Goal: Task Accomplishment & Management: Complete application form

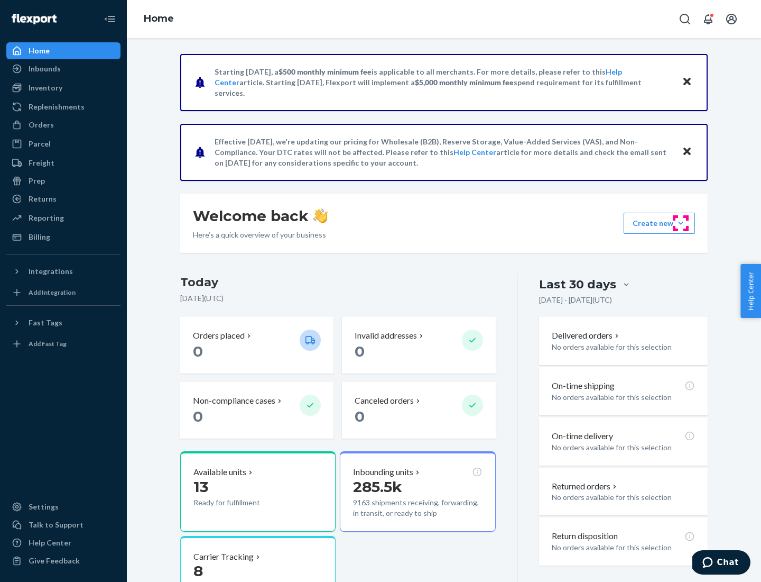
click at [681, 223] on button "Create new Create new inbound Create new order Create new product" at bounding box center [659, 223] width 71 height 21
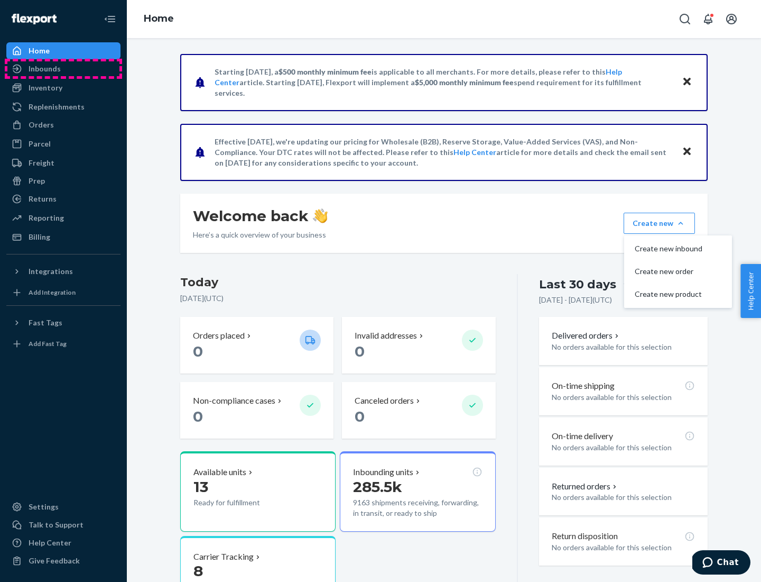
click at [63, 69] on div "Inbounds" at bounding box center [63, 68] width 112 height 15
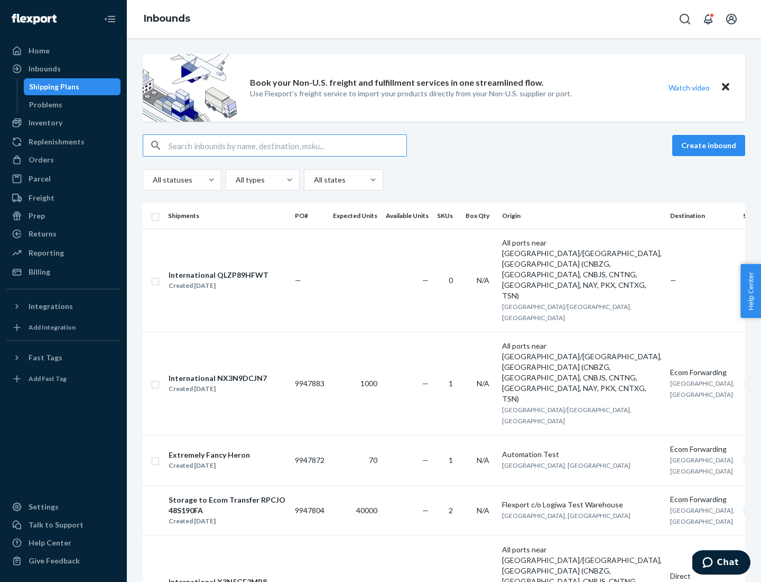
click at [711, 145] on button "Create inbound" at bounding box center [709, 145] width 73 height 21
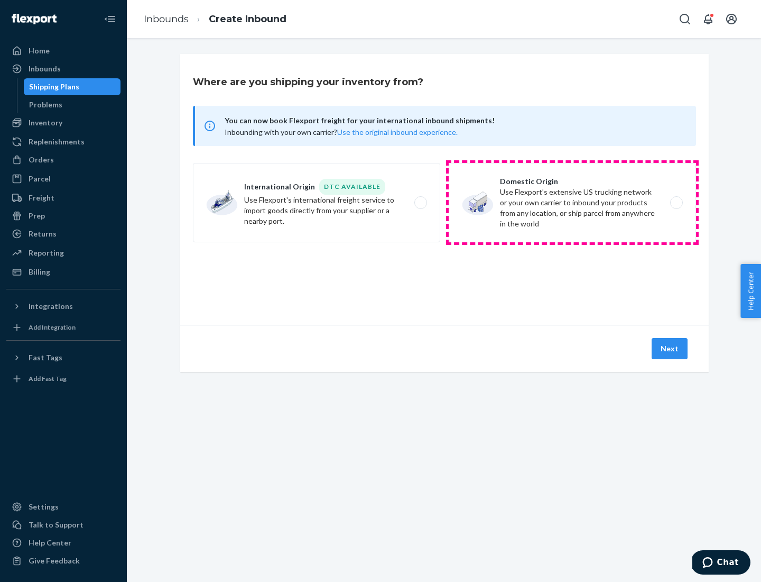
click at [573, 202] on label "Domestic Origin Use Flexport’s extensive US trucking network or your own carrie…" at bounding box center [572, 202] width 247 height 79
click at [676, 202] on input "Domestic Origin Use Flexport’s extensive US trucking network or your own carrie…" at bounding box center [679, 202] width 7 height 7
radio input "true"
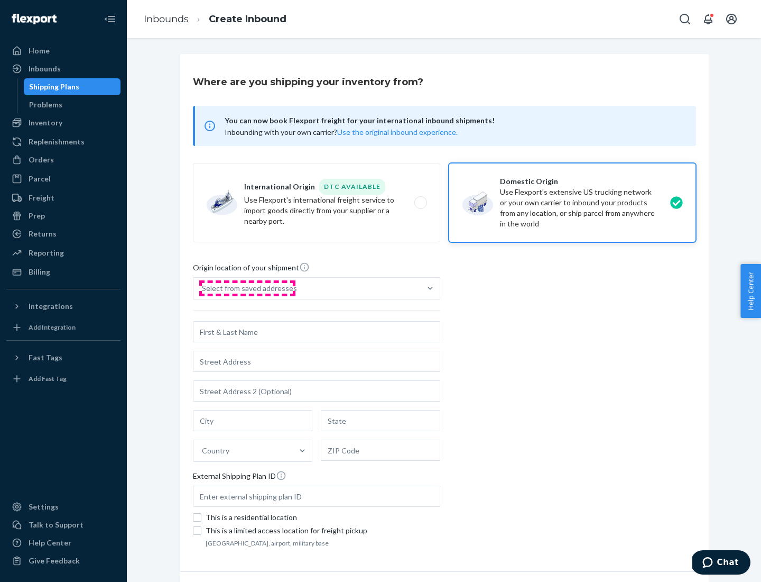
click at [247, 288] on div "Select from saved addresses" at bounding box center [249, 288] width 95 height 11
click at [203, 288] on input "Select from saved addresses" at bounding box center [202, 288] width 1 height 11
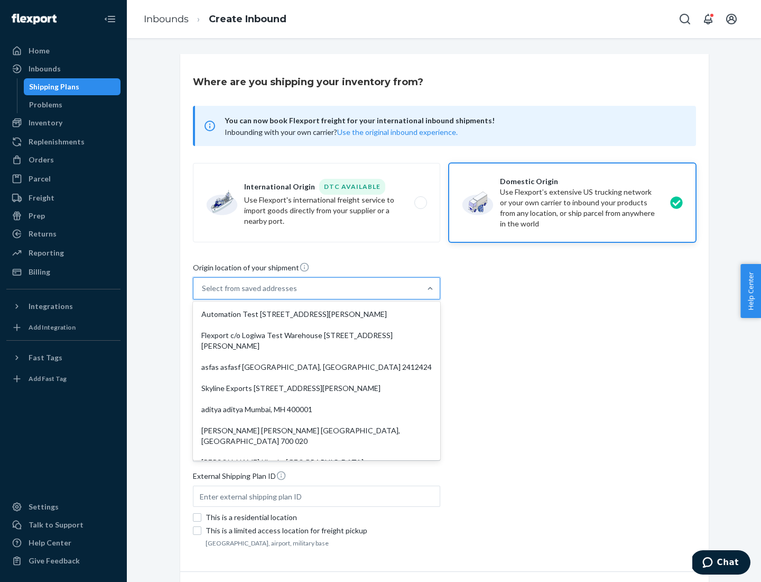
scroll to position [4, 0]
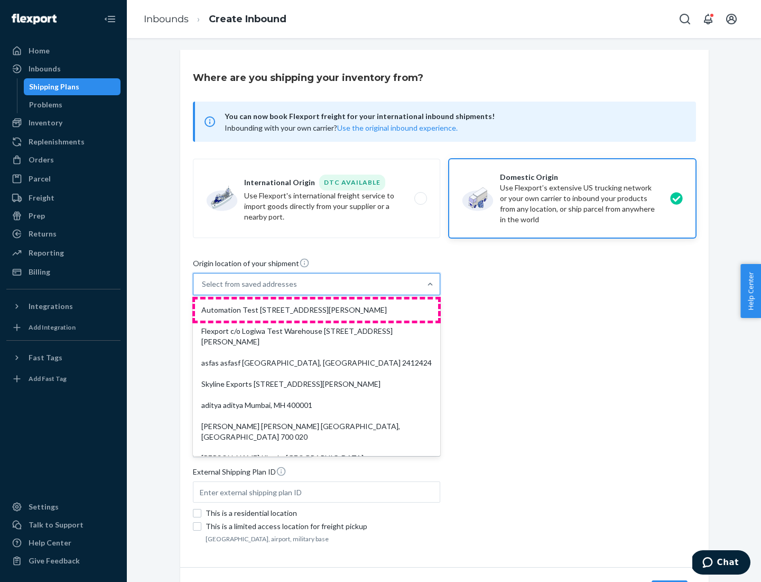
click at [317, 310] on div "Automation Test [STREET_ADDRESS][PERSON_NAME]" at bounding box center [316, 309] width 243 height 21
click at [203, 289] on input "option Automation Test [STREET_ADDRESS][PERSON_NAME]. 9 results available. Use …" at bounding box center [202, 284] width 1 height 11
type input "Automation Test"
type input "[STREET_ADDRESS][PERSON_NAME]"
type input "9th Floor"
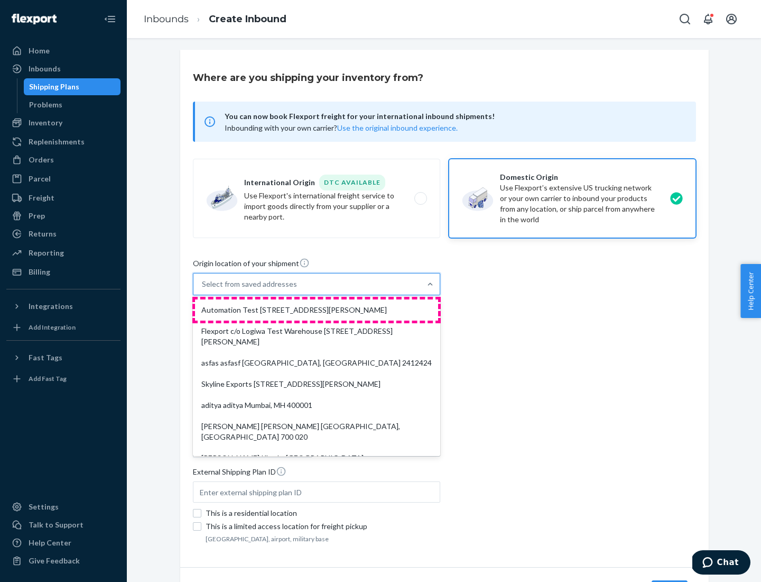
type input "[GEOGRAPHIC_DATA]"
type input "CA"
type input "94104"
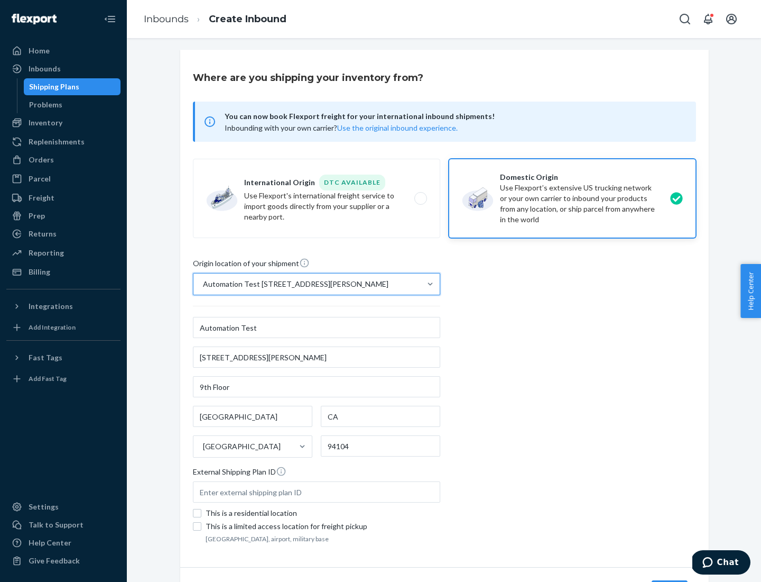
scroll to position [62, 0]
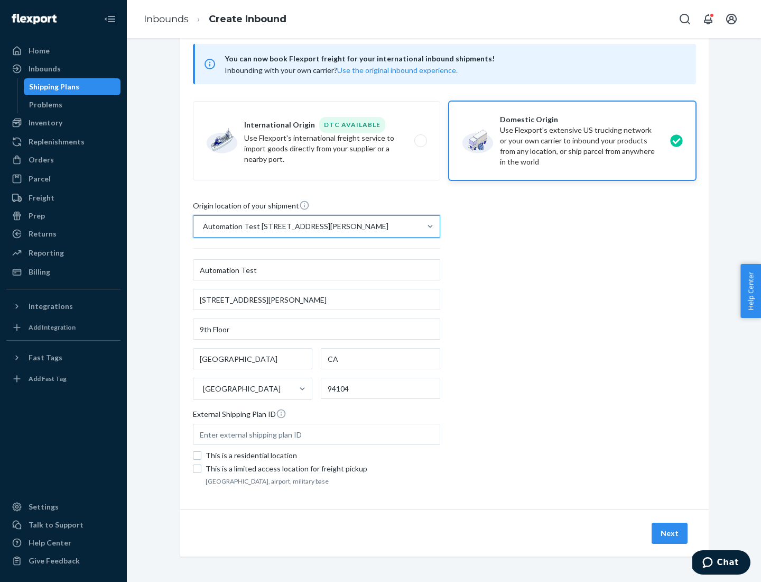
click at [670, 533] on button "Next" at bounding box center [670, 532] width 36 height 21
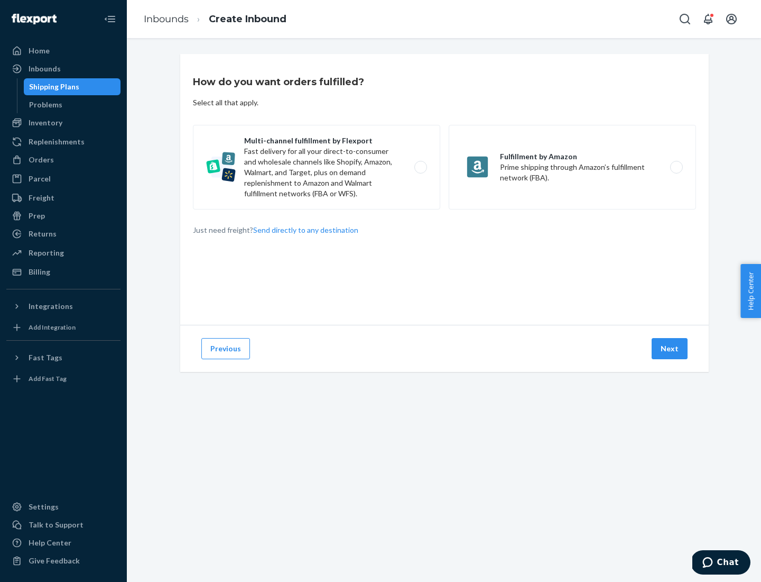
click at [317, 167] on label "Multi-channel fulfillment by Flexport Fast delivery for all your direct-to-cons…" at bounding box center [316, 167] width 247 height 85
click at [420, 167] on input "Multi-channel fulfillment by Flexport Fast delivery for all your direct-to-cons…" at bounding box center [423, 167] width 7 height 7
radio input "true"
click at [670, 348] on button "Next" at bounding box center [670, 348] width 36 height 21
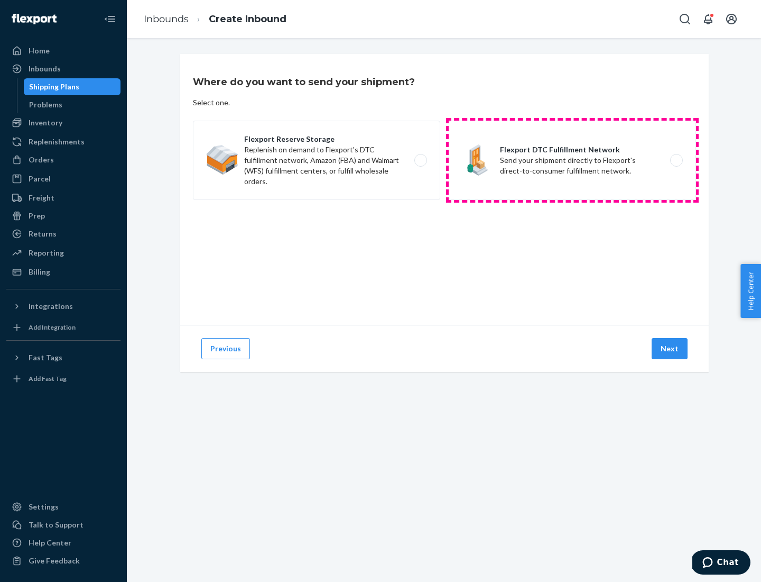
click at [573, 160] on label "Flexport DTC Fulfillment Network Send your shipment directly to Flexport's dire…" at bounding box center [572, 160] width 247 height 79
click at [676, 160] on input "Flexport DTC Fulfillment Network Send your shipment directly to Flexport's dire…" at bounding box center [679, 160] width 7 height 7
radio input "true"
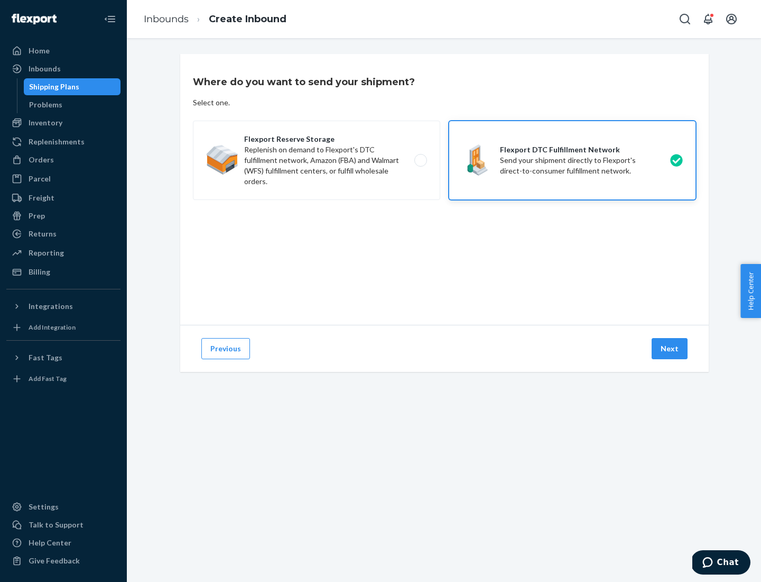
click at [670, 348] on button "Next" at bounding box center [670, 348] width 36 height 21
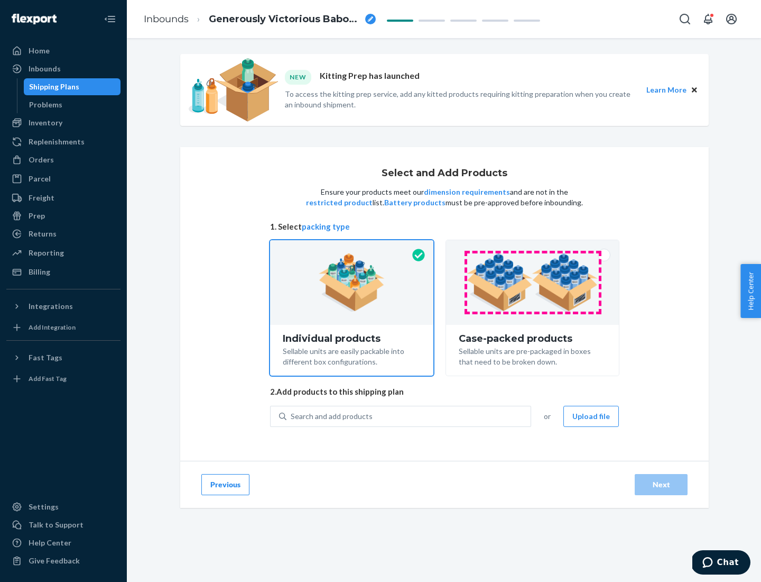
click at [533, 282] on img at bounding box center [533, 282] width 132 height 58
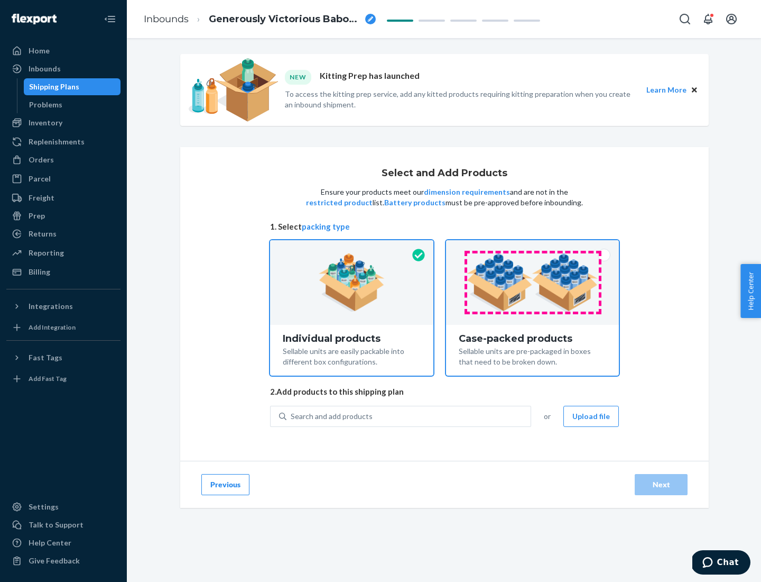
click at [533, 247] on input "Case-packed products Sellable units are pre-packaged in boxes that need to be b…" at bounding box center [532, 243] width 7 height 7
radio input "true"
radio input "false"
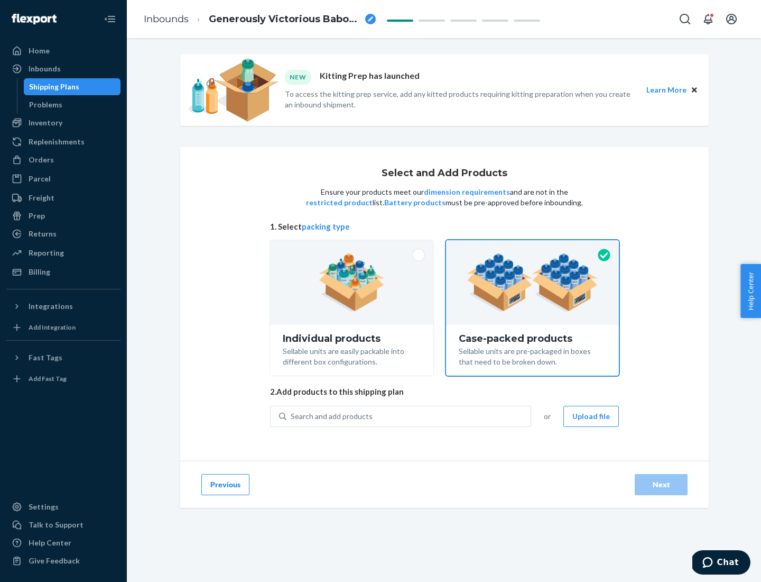
click at [409, 416] on div "Search and add products" at bounding box center [409, 416] width 244 height 19
click at [292, 416] on input "Search and add products" at bounding box center [291, 416] width 1 height 11
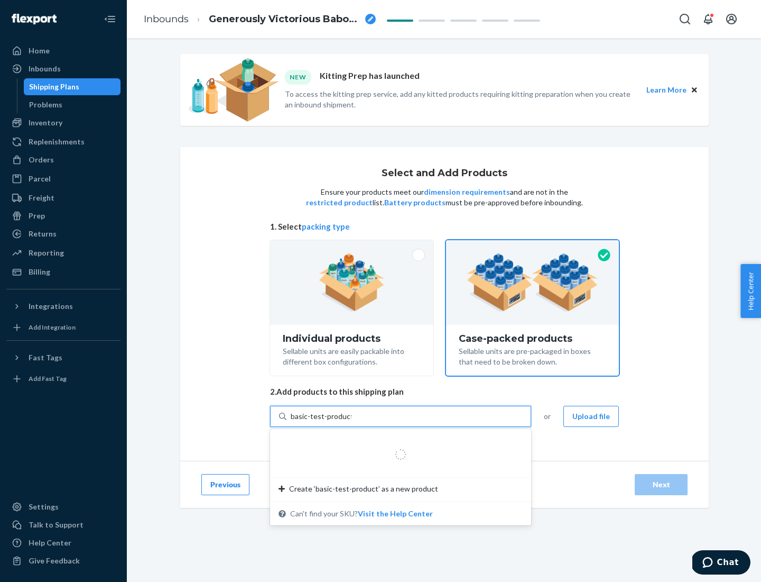
type input "basic-test-product-1"
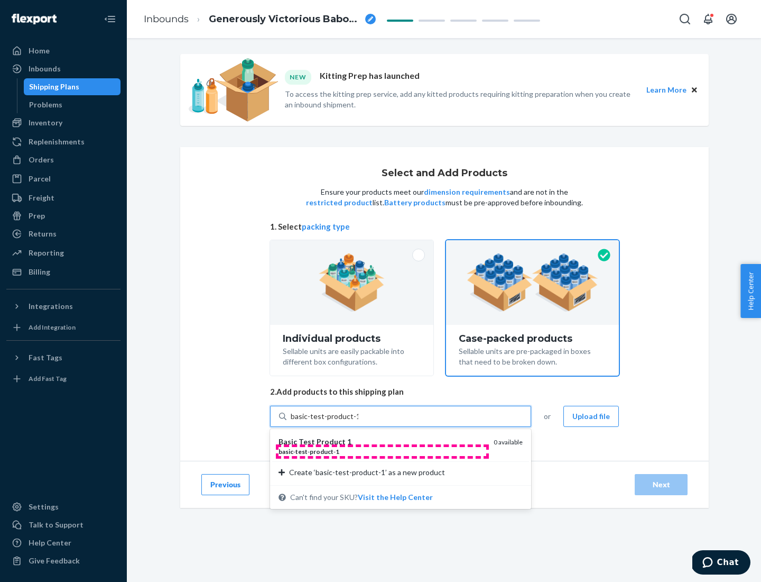
click at [382, 451] on div "basic - test - product - 1" at bounding box center [382, 451] width 207 height 9
click at [358, 421] on input "basic-test-product-1" at bounding box center [325, 416] width 68 height 11
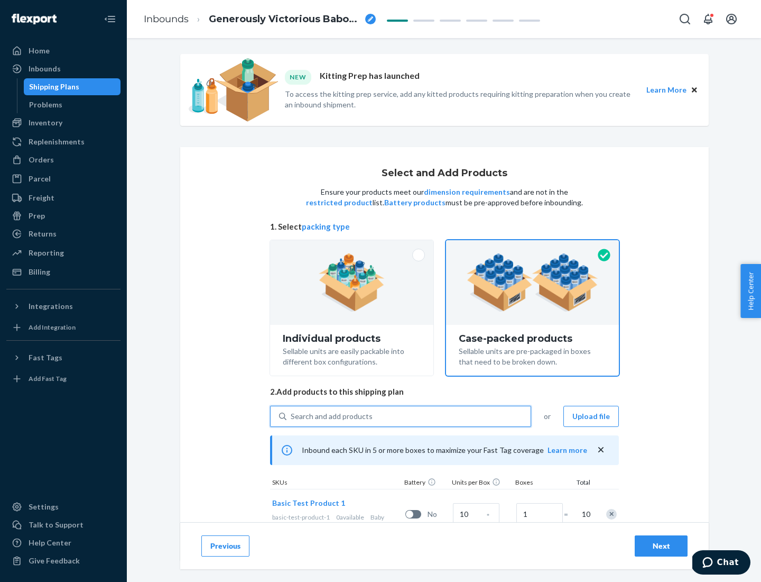
scroll to position [38, 0]
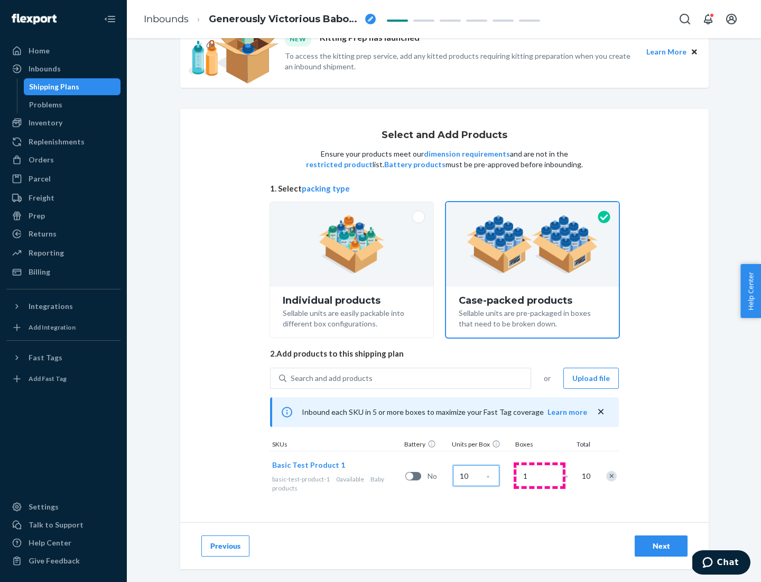
type input "10"
type input "7"
click at [661, 546] on div "Next" at bounding box center [661, 545] width 35 height 11
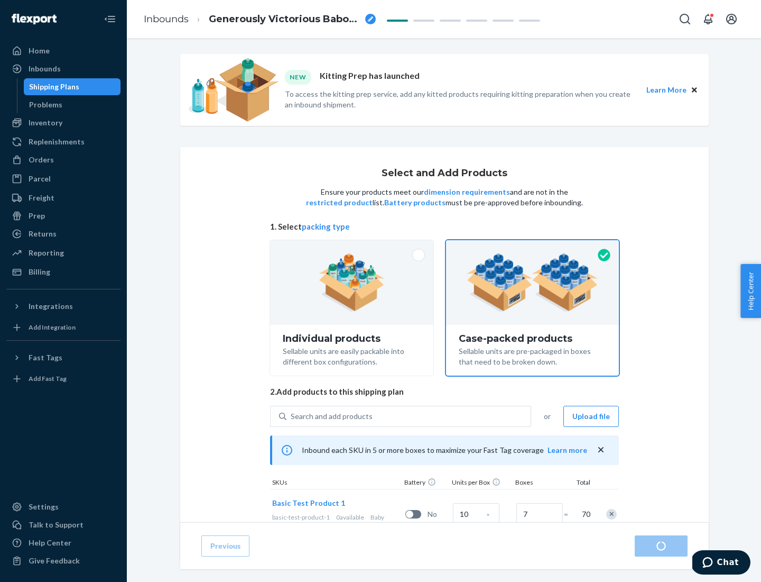
radio input "true"
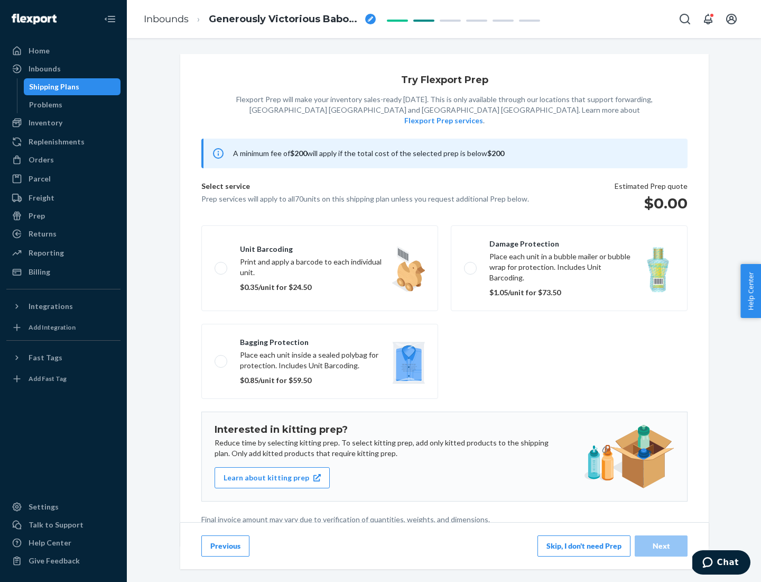
scroll to position [3, 0]
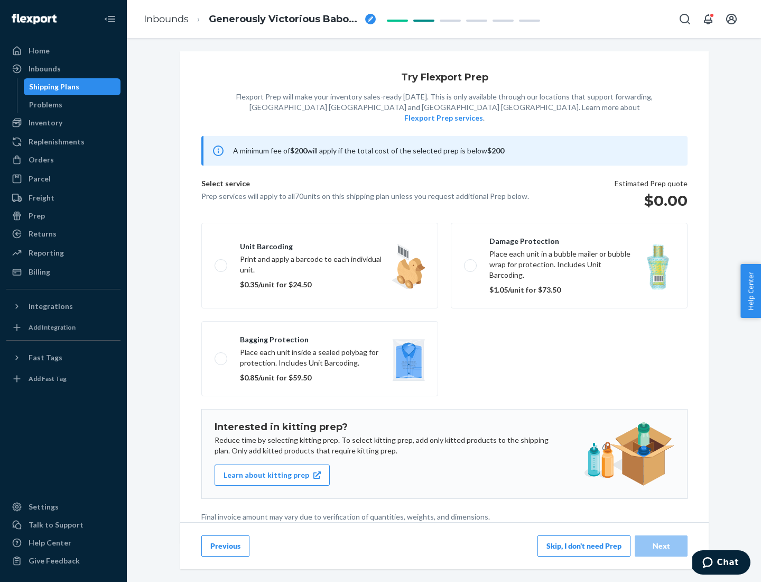
click at [320, 337] on label "Bagging protection Place each unit inside a sealed polybag for protection. Incl…" at bounding box center [319, 358] width 237 height 75
click at [222, 355] on input "Bagging protection Place each unit inside a sealed polybag for protection. Incl…" at bounding box center [218, 358] width 7 height 7
checkbox input "true"
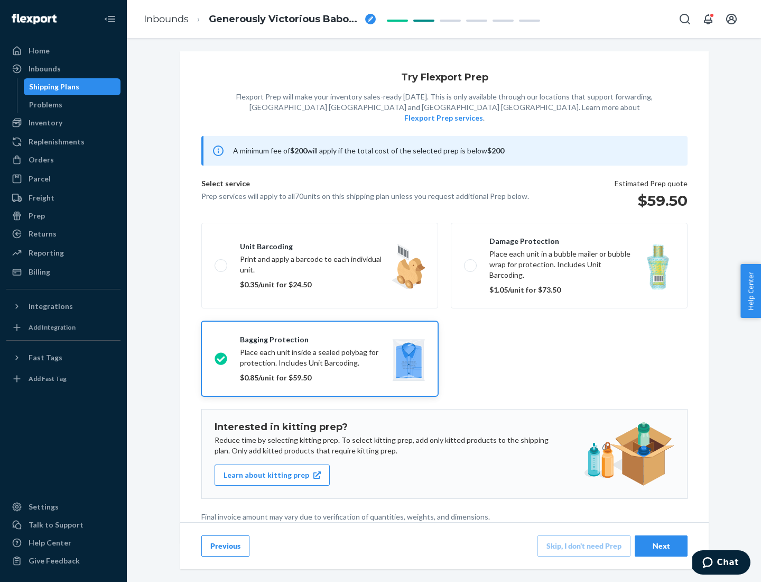
click at [661, 545] on div "Next" at bounding box center [661, 545] width 35 height 11
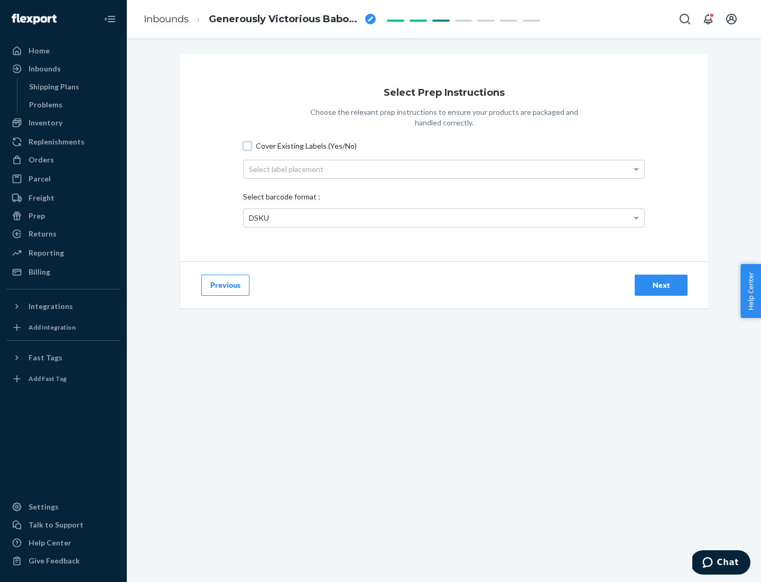
click at [247, 145] on input "Cover Existing Labels (Yes/No)" at bounding box center [247, 146] width 8 height 8
checkbox input "true"
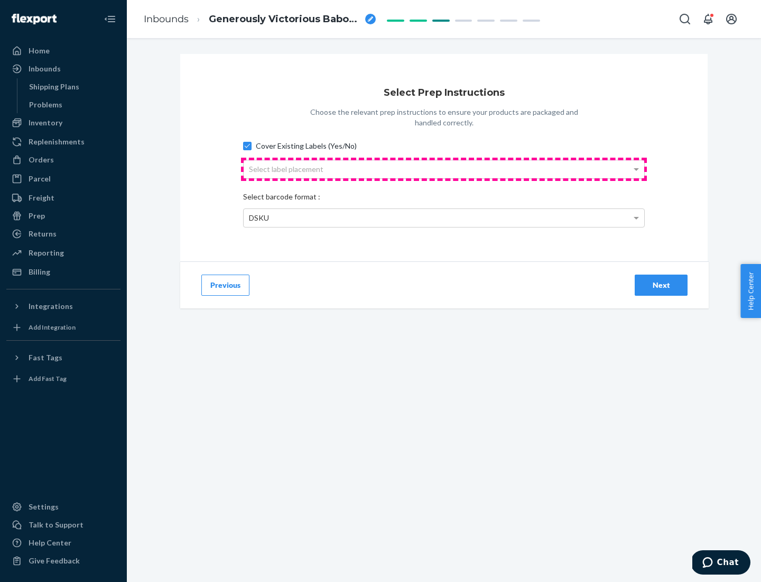
click at [444, 169] on div "Select label placement" at bounding box center [444, 169] width 401 height 18
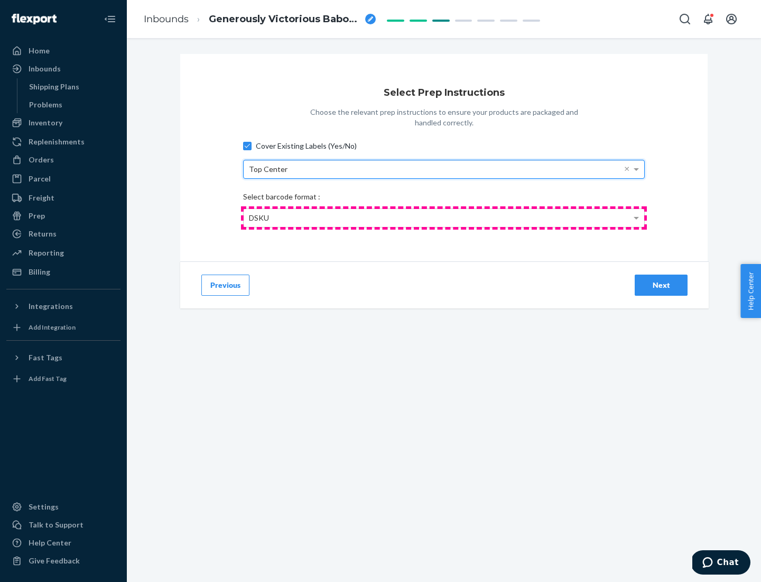
click at [444, 217] on div "DSKU" at bounding box center [444, 218] width 401 height 18
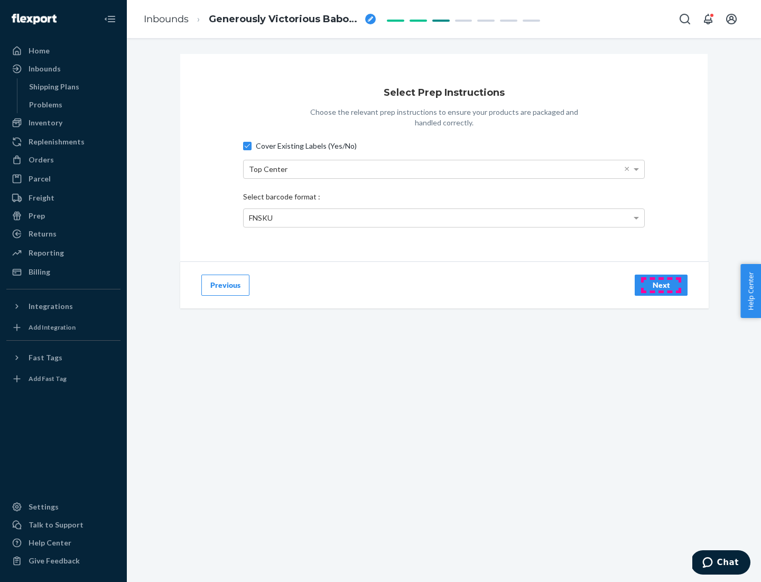
click at [661, 284] on div "Next" at bounding box center [661, 285] width 35 height 11
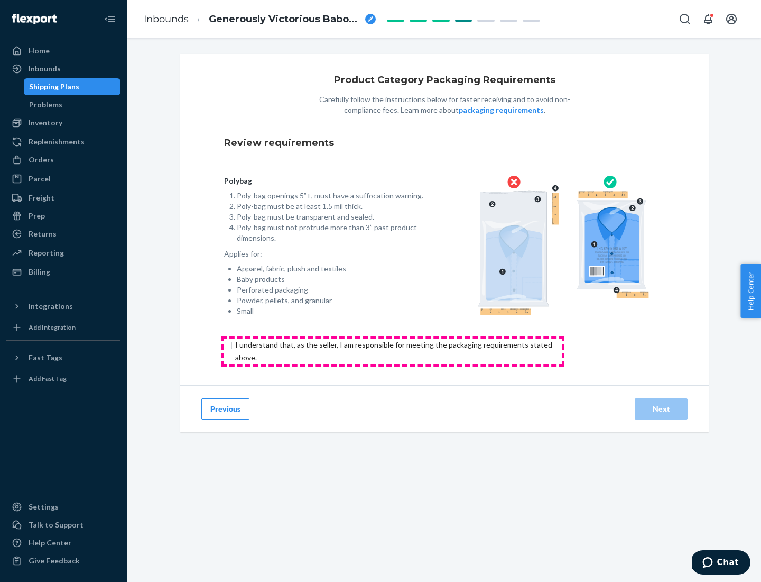
click at [393, 351] on input "checkbox" at bounding box center [400, 350] width 352 height 25
checkbox input "true"
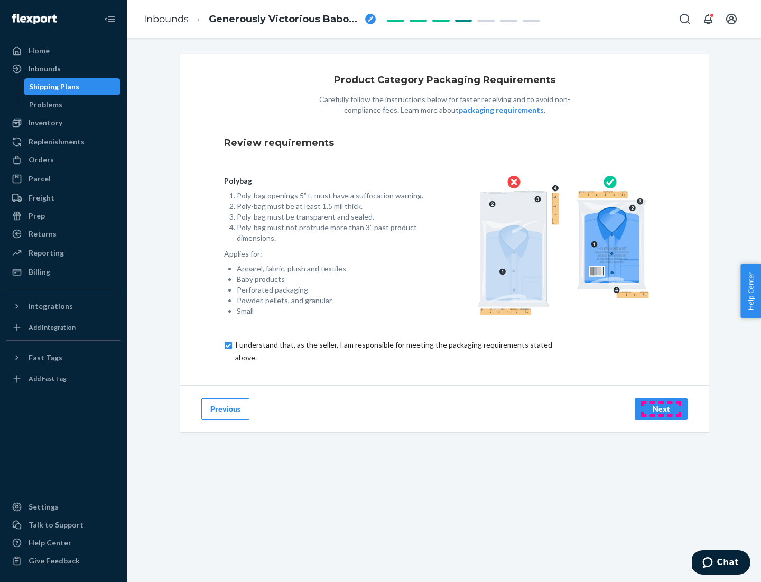
click at [661, 408] on div "Next" at bounding box center [661, 408] width 35 height 11
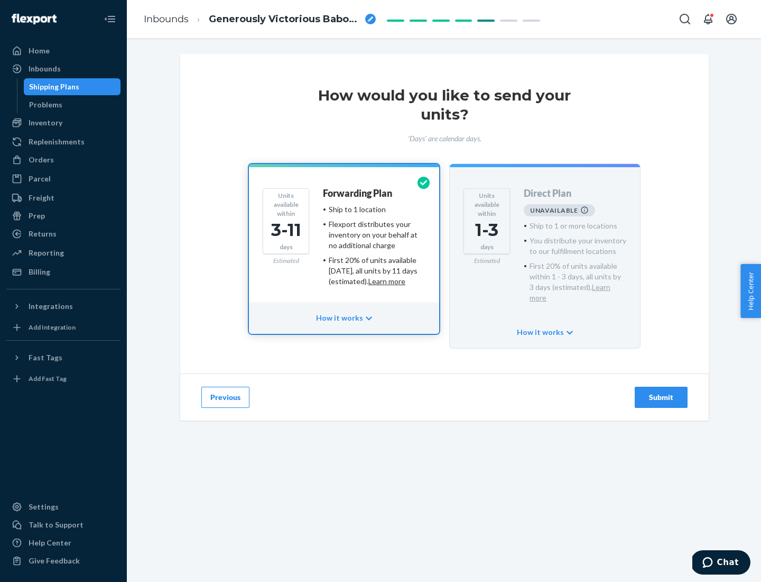
click at [358, 193] on h4 "Forwarding Plan" at bounding box center [357, 193] width 69 height 11
click at [661, 392] on div "Submit" at bounding box center [661, 397] width 35 height 11
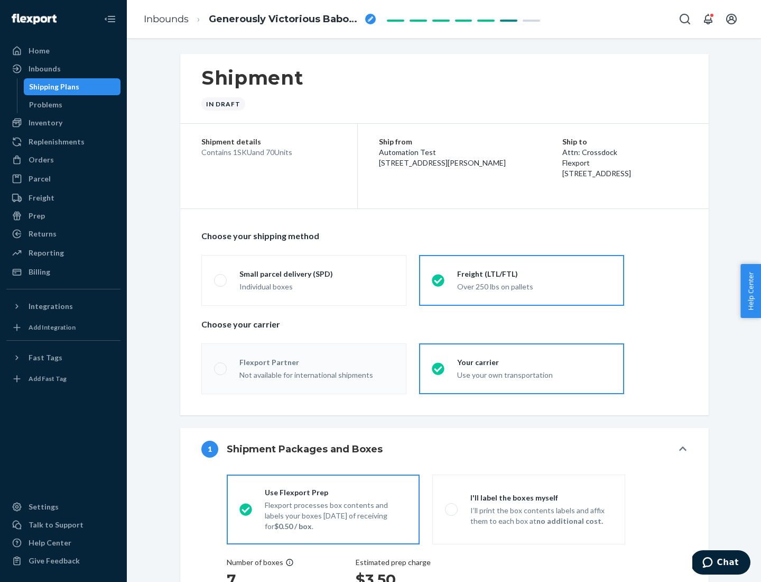
radio input "true"
radio input "false"
radio input "true"
radio input "false"
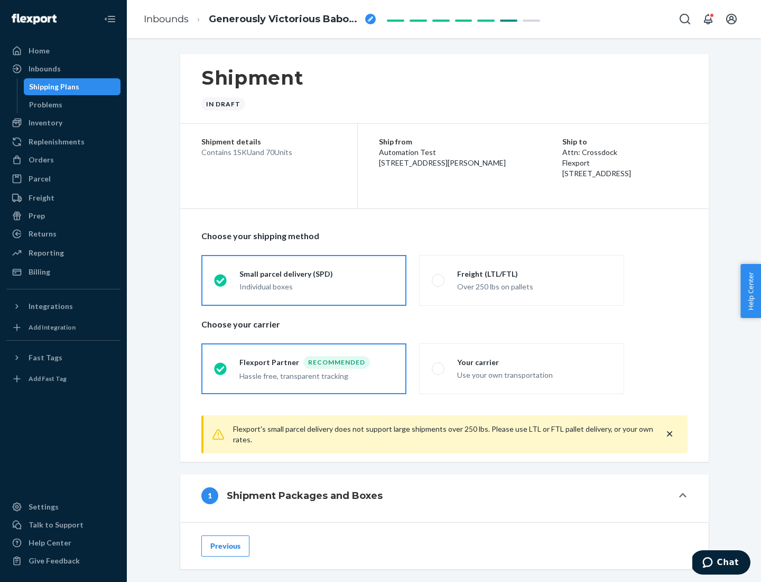
click at [317, 286] on div "Individual boxes" at bounding box center [317, 286] width 154 height 11
click at [221, 283] on input "Small parcel delivery (SPD) Individual boxes" at bounding box center [217, 280] width 7 height 7
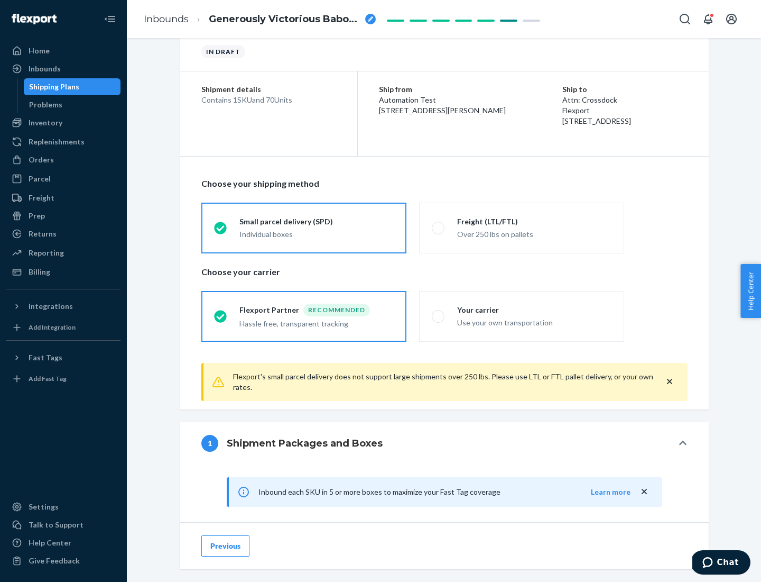
click at [317, 309] on div "Recommended" at bounding box center [336, 309] width 67 height 13
click at [221, 312] on input "Flexport Partner Recommended Hassle free, transparent tracking" at bounding box center [217, 315] width 7 height 7
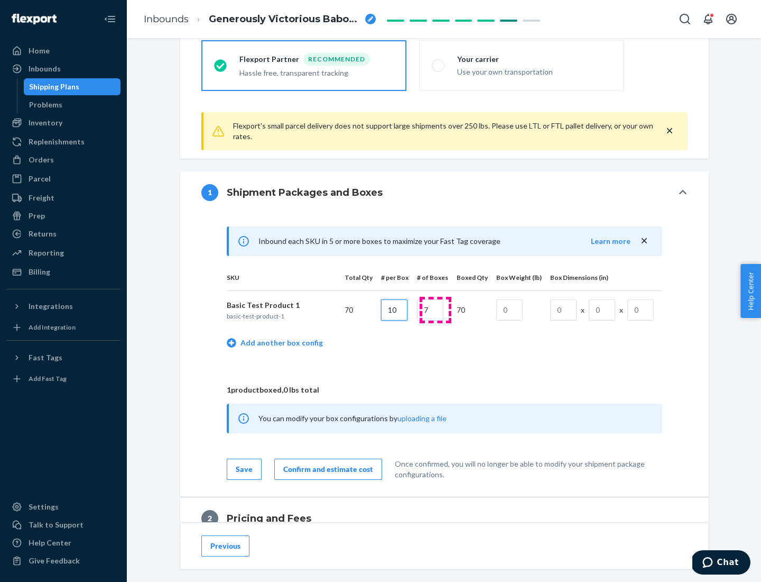
type input "10"
type input "7"
type input "1"
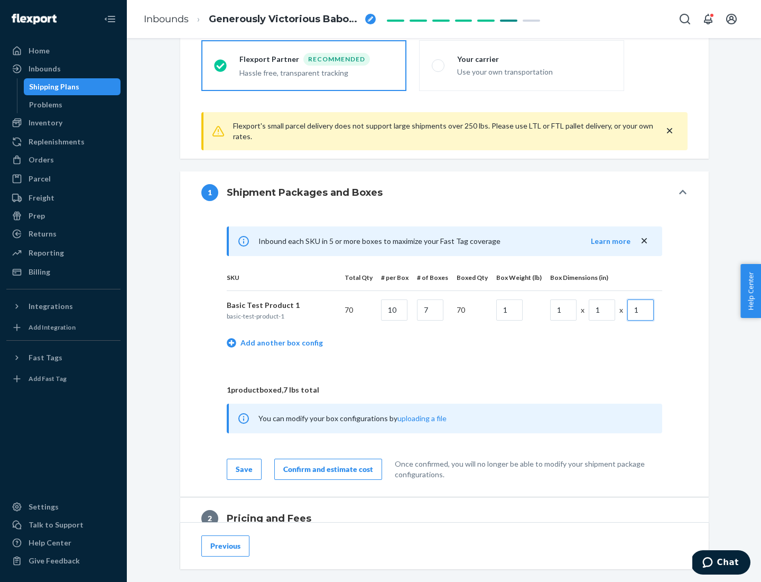
scroll to position [462, 0]
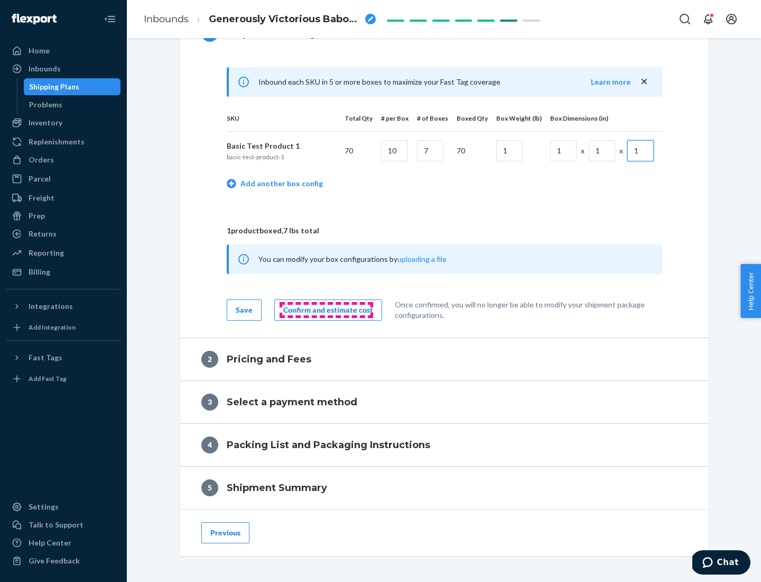
type input "1"
click at [326, 309] on div "Confirm and estimate cost" at bounding box center [328, 310] width 90 height 11
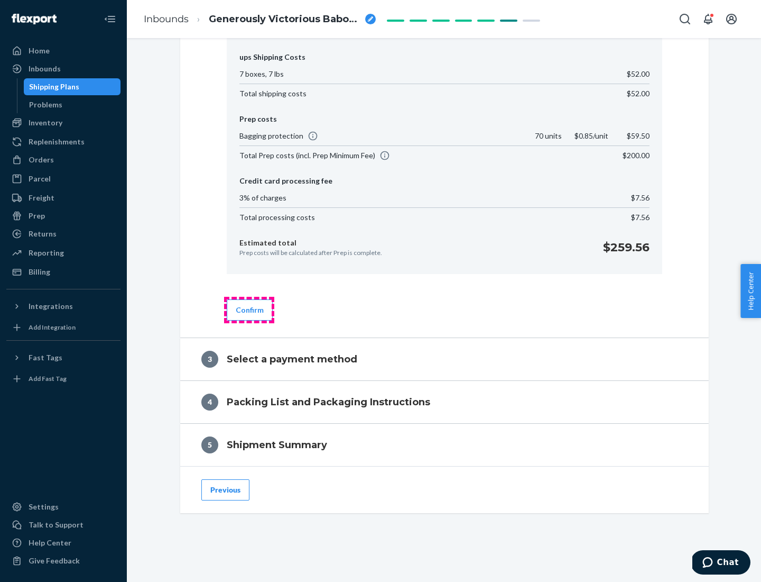
click at [249, 309] on button "Confirm" at bounding box center [250, 309] width 46 height 21
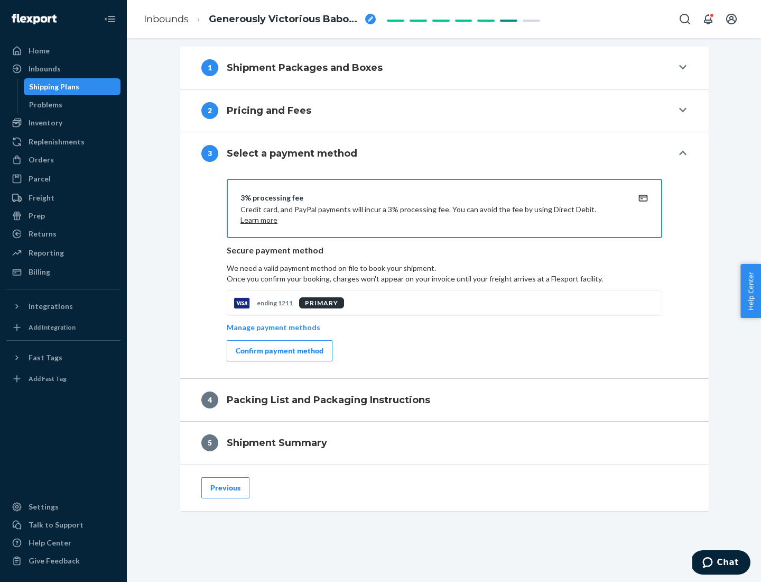
click at [279, 351] on div "Confirm payment method" at bounding box center [280, 350] width 88 height 11
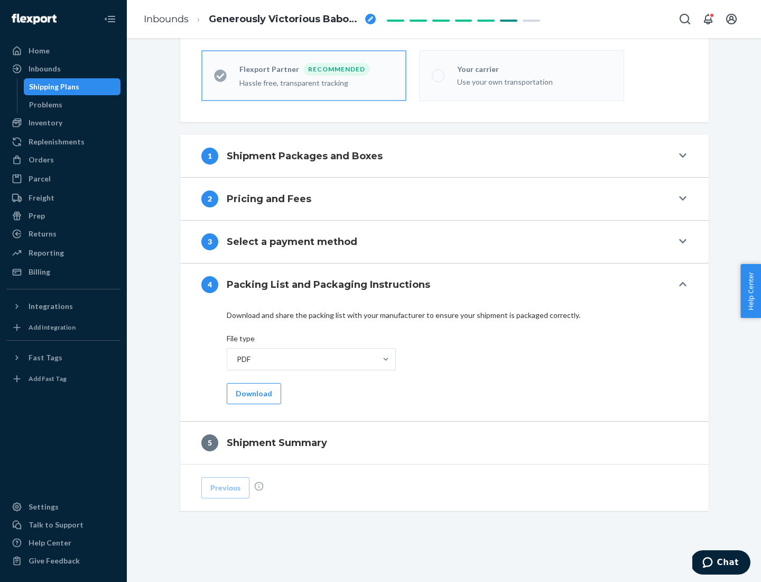
click at [253, 393] on button "Download" at bounding box center [254, 393] width 54 height 21
